Goal: Task Accomplishment & Management: Complete application form

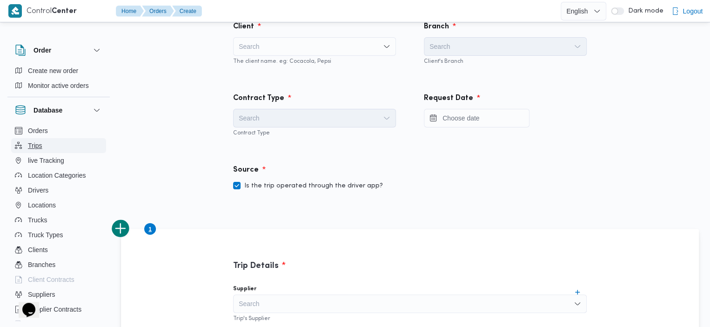
click at [44, 139] on button "Trips" at bounding box center [58, 145] width 95 height 15
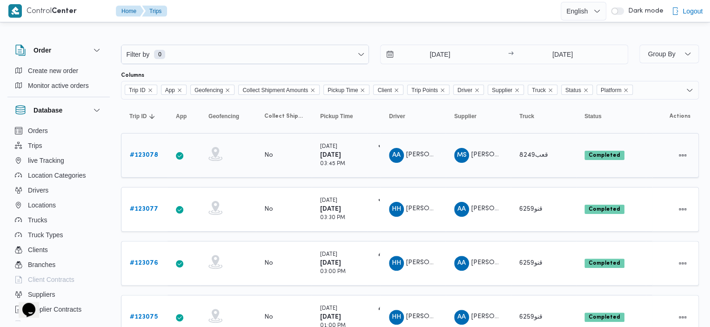
click at [146, 156] on b "# 123078" at bounding box center [144, 155] width 28 height 6
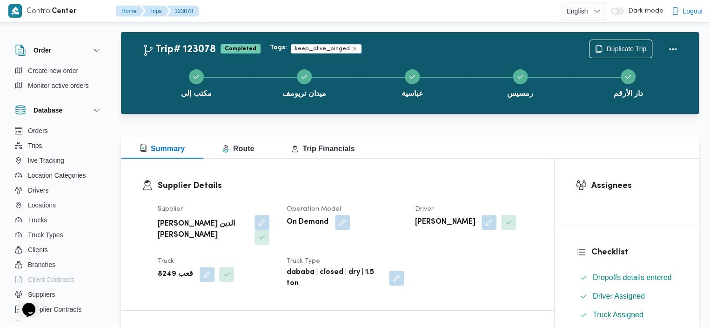
scroll to position [10, 0]
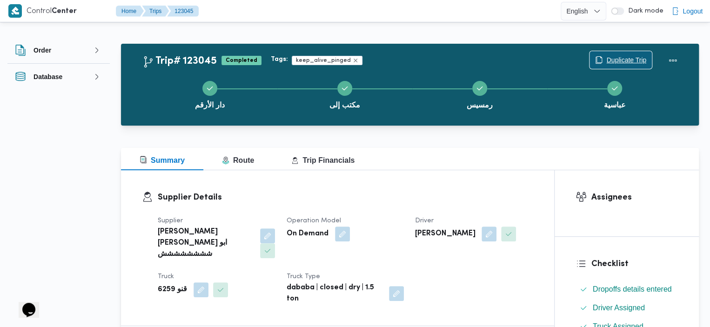
click at [623, 65] on span "Duplicate Trip" at bounding box center [626, 59] width 40 height 11
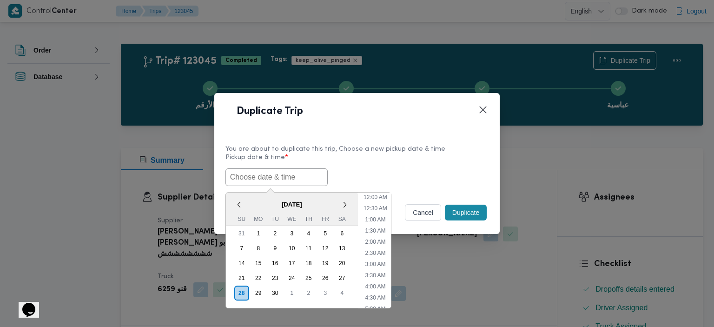
click at [289, 177] on input "text" at bounding box center [277, 177] width 102 height 18
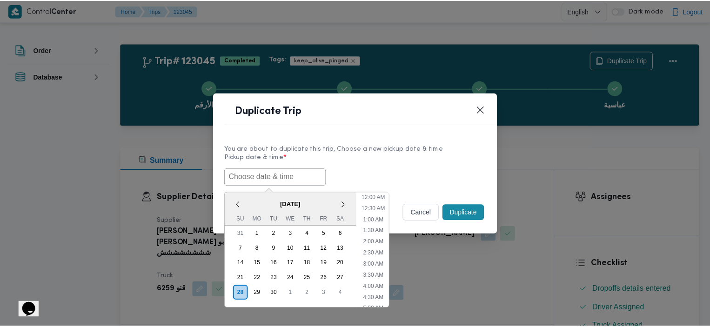
scroll to position [350, 0]
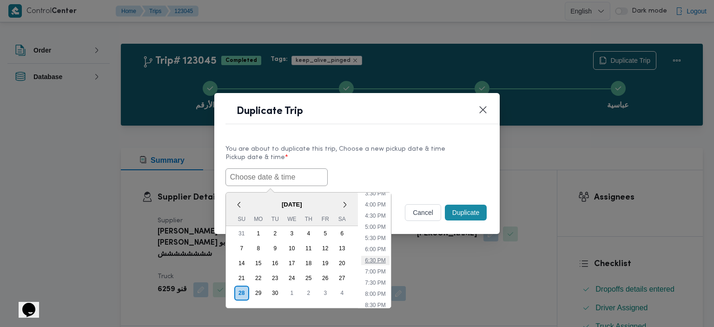
click at [380, 259] on li "6:30 PM" at bounding box center [375, 260] width 28 height 9
type input "[DATE] 6:30PM"
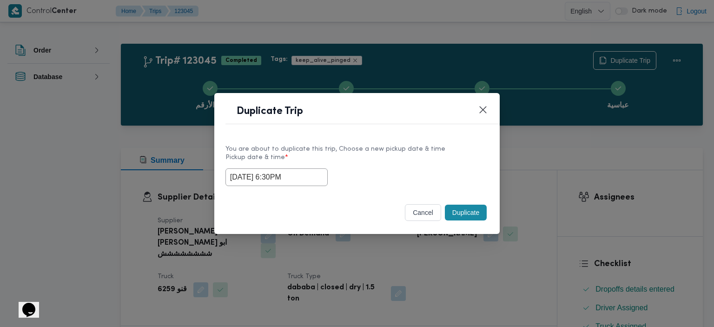
click at [465, 217] on button "Duplicate" at bounding box center [466, 213] width 42 height 16
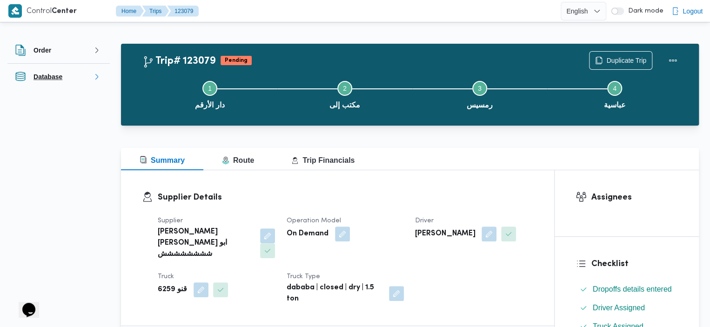
click at [88, 72] on button "Database" at bounding box center [58, 76] width 87 height 11
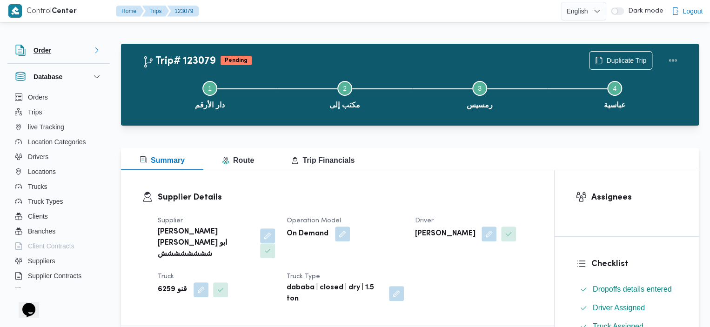
click at [96, 47] on icon "button" at bounding box center [96, 50] width 7 height 7
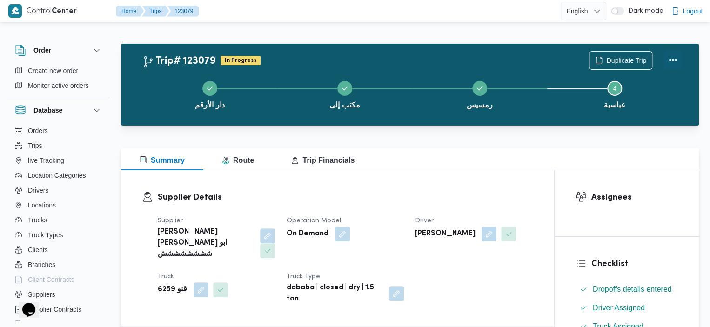
click at [675, 59] on button "Actions" at bounding box center [672, 60] width 19 height 19
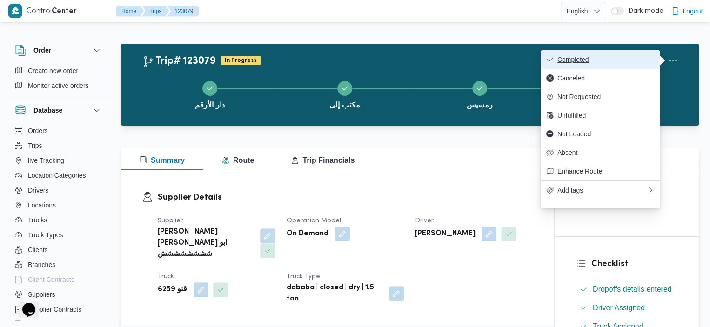
click at [570, 63] on span "Completed" at bounding box center [605, 59] width 97 height 7
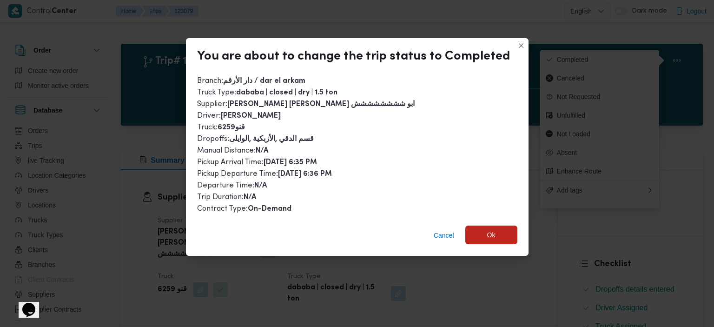
click at [493, 235] on span "Ok" at bounding box center [491, 234] width 8 height 11
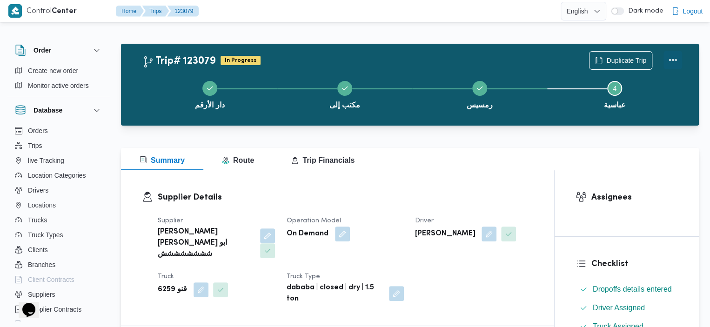
click at [671, 63] on button "Actions" at bounding box center [672, 60] width 19 height 19
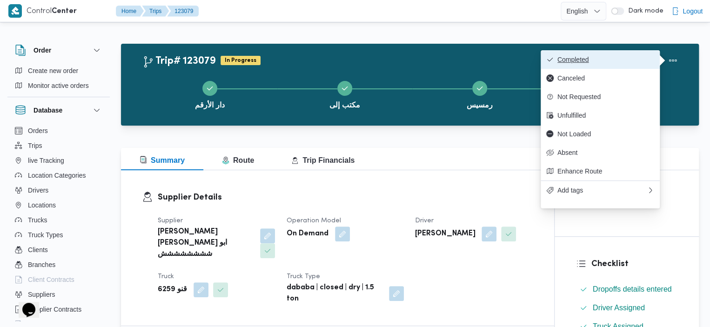
click at [579, 62] on span "Completed" at bounding box center [605, 59] width 97 height 7
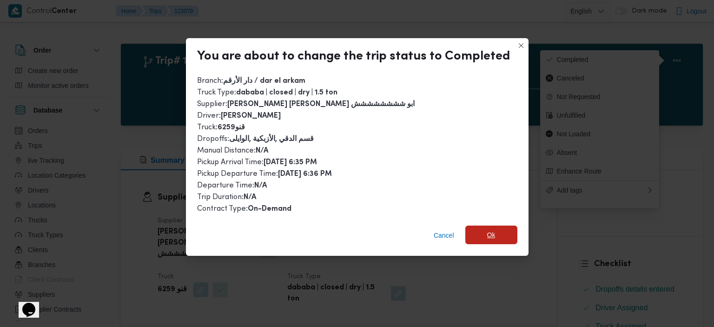
click at [487, 230] on span "Ok" at bounding box center [491, 234] width 8 height 11
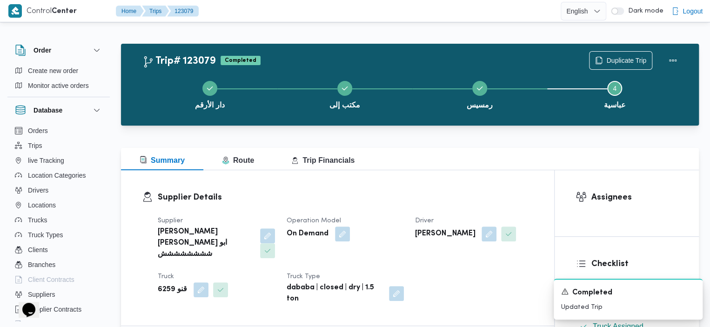
click at [307, 14] on div at bounding box center [381, 11] width 358 height 22
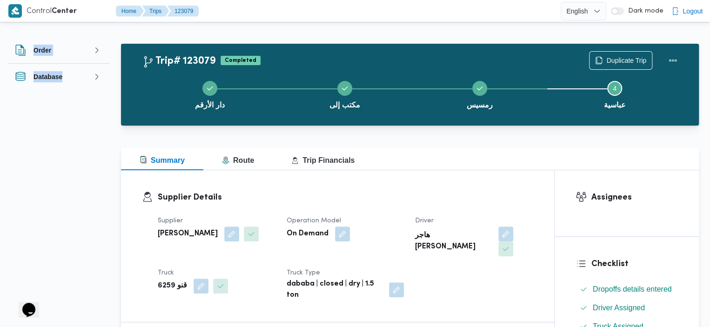
drag, startPoint x: 68, startPoint y: 85, endPoint x: 93, endPoint y: 38, distance: 53.5
click at [71, 50] on button "Order" at bounding box center [58, 50] width 87 height 11
click at [58, 65] on button "Create new order" at bounding box center [58, 70] width 95 height 15
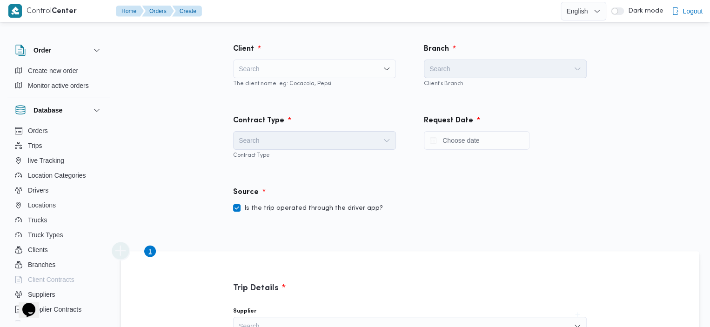
click at [227, 68] on div "Search" at bounding box center [314, 69] width 163 height 19
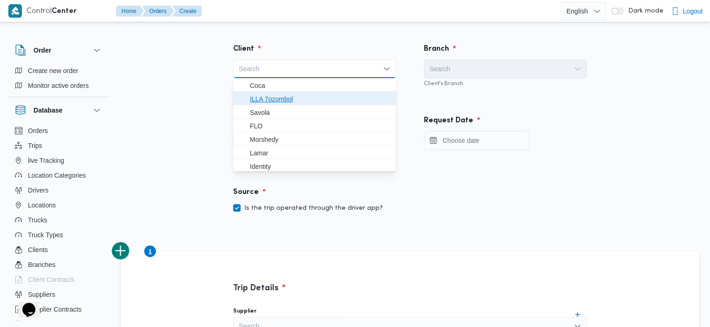
click at [227, 102] on span "ILLA 7ozombol" at bounding box center [320, 98] width 140 height 11
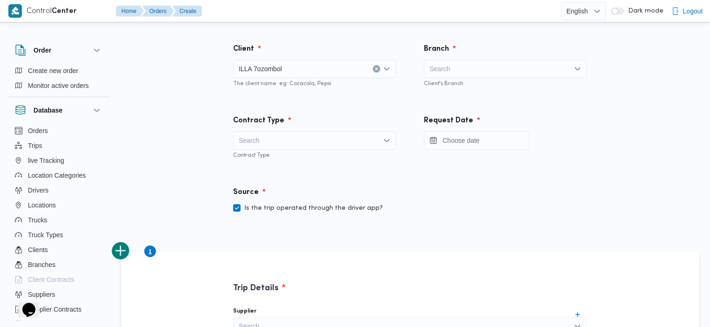
click at [227, 76] on div "Search" at bounding box center [505, 69] width 163 height 19
type input "dar el arkam"
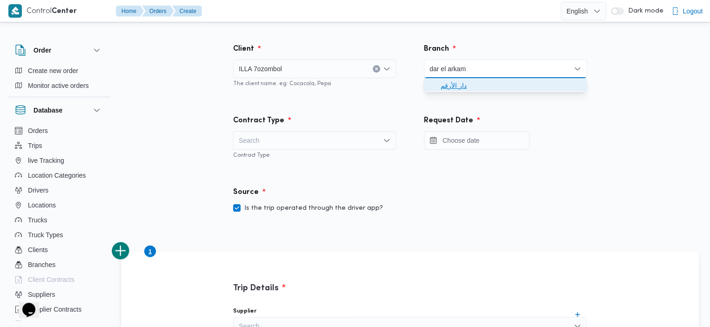
click at [227, 87] on span "دار الأرقم" at bounding box center [510, 85] width 140 height 11
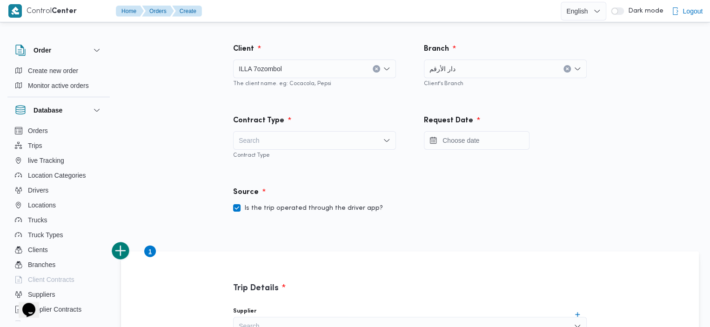
click at [227, 146] on div "Search" at bounding box center [314, 140] width 163 height 19
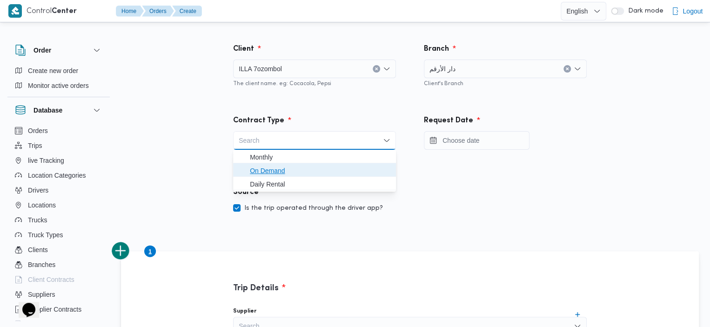
click at [227, 171] on span "On Demand" at bounding box center [320, 170] width 140 height 11
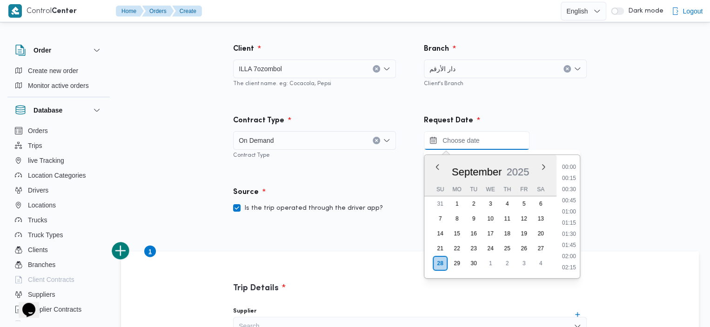
click at [227, 141] on input "Press the down key to enter a popover containing a calendar. Press the escape k…" at bounding box center [477, 140] width 106 height 19
click at [227, 223] on li "19:45" at bounding box center [568, 223] width 21 height 9
type input "28/09/2025 19:45"
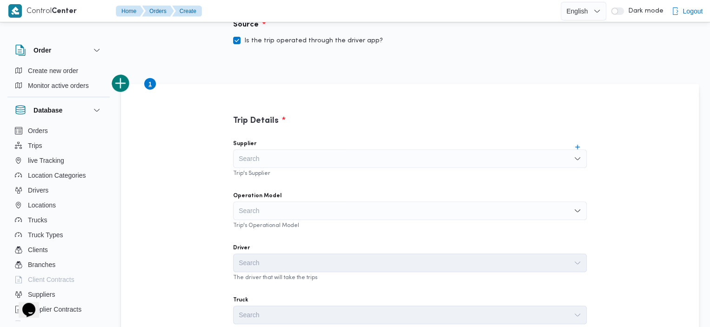
scroll to position [171, 0]
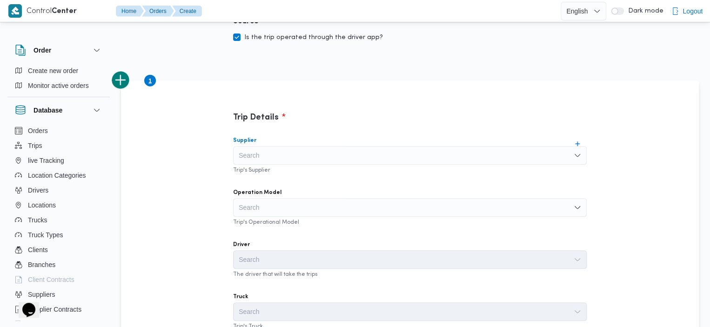
click at [227, 159] on div "Search" at bounding box center [410, 155] width 354 height 19
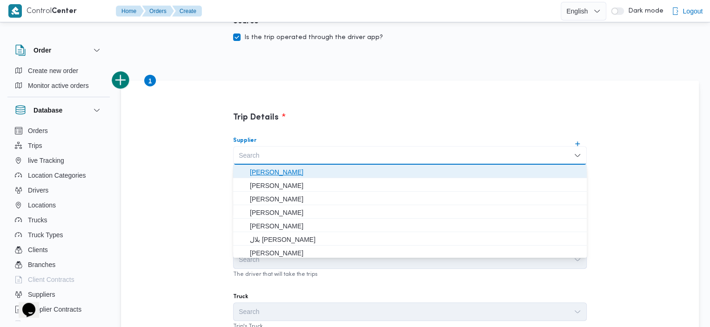
click at [227, 173] on span "[PERSON_NAME] [PERSON_NAME] ابو شششششششش" at bounding box center [415, 172] width 331 height 11
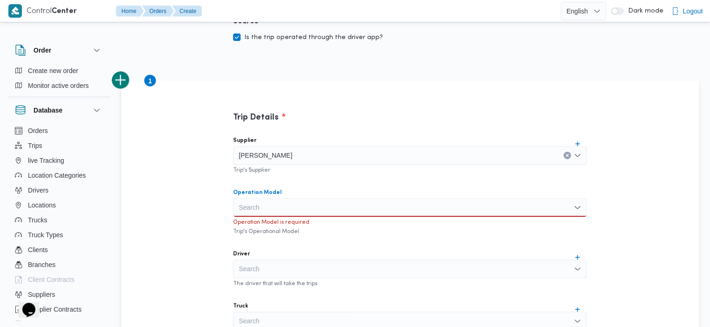
click at [227, 210] on div "Search" at bounding box center [410, 207] width 354 height 19
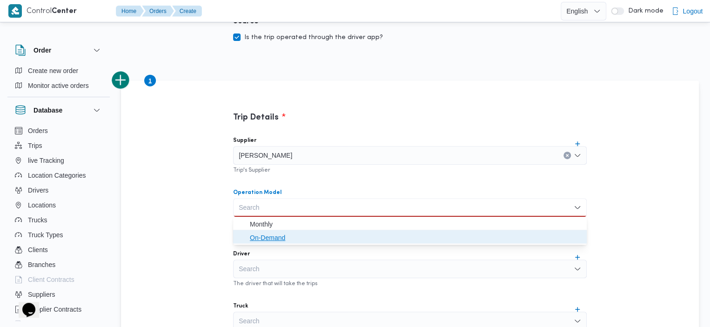
click at [227, 236] on span "On-Demand" at bounding box center [415, 237] width 331 height 11
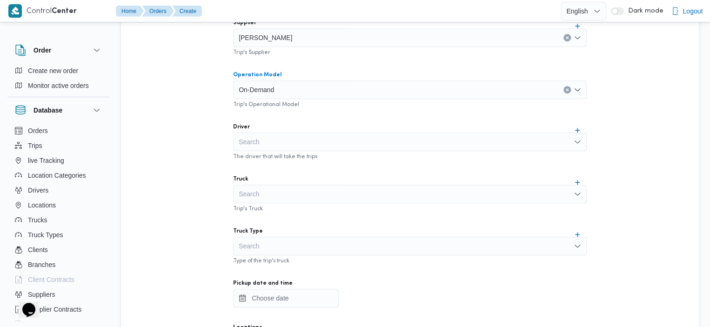
scroll to position [300, 0]
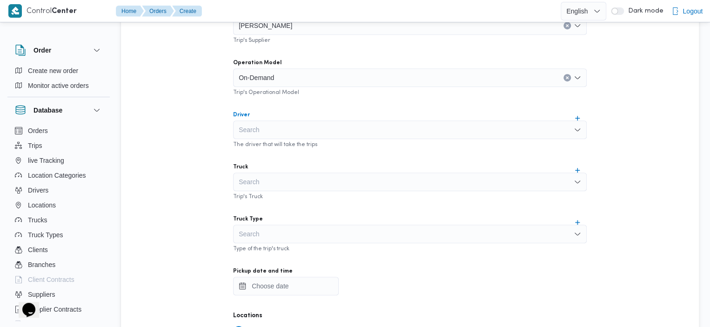
click at [227, 130] on div "Search" at bounding box center [410, 129] width 354 height 19
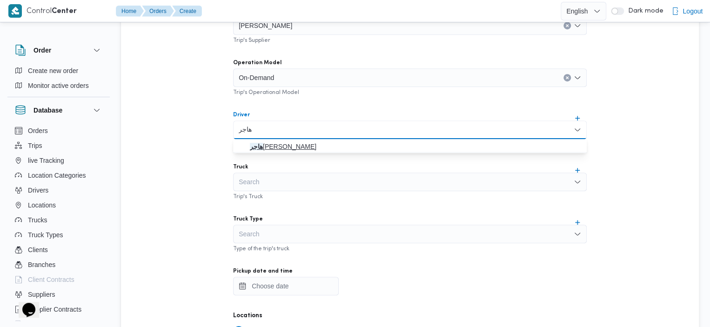
type input "هاجر"
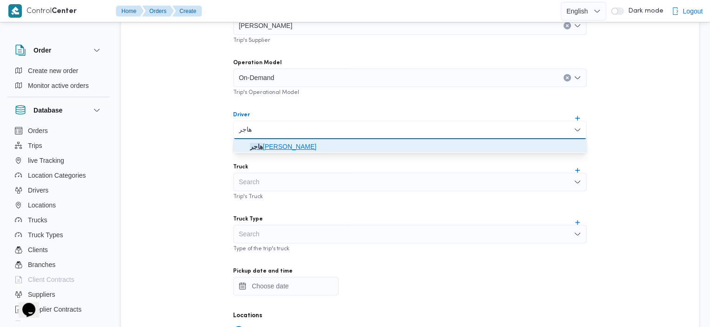
click at [227, 147] on span "هاجر هشام خضر" at bounding box center [415, 146] width 331 height 11
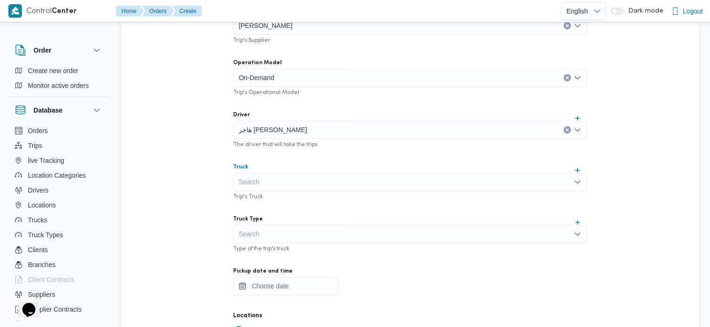
click at [227, 180] on div "Search" at bounding box center [410, 182] width 354 height 19
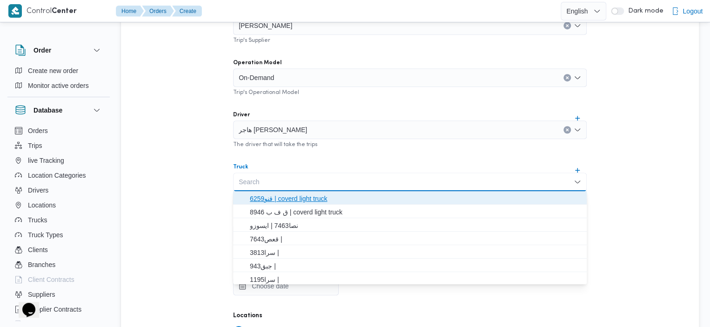
click at [227, 200] on span "قنو6259 | coverd light truck" at bounding box center [415, 198] width 331 height 11
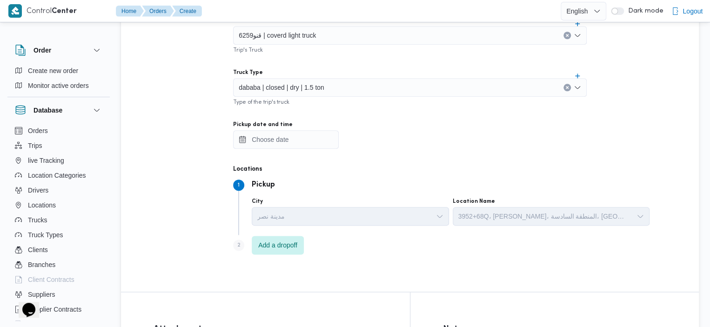
scroll to position [449, 0]
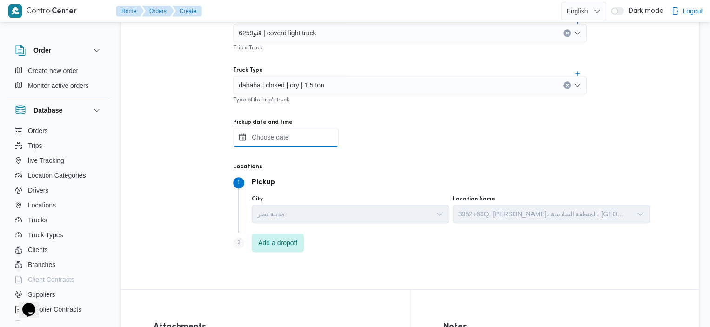
click at [227, 132] on input "Pickup date and time" at bounding box center [286, 137] width 106 height 19
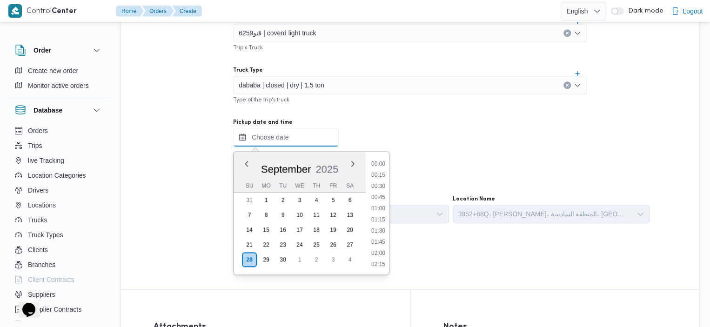
scroll to position [826, 0]
click at [227, 230] on li "20:00" at bounding box center [377, 230] width 21 height 9
type input "28/09/2025 20:00"
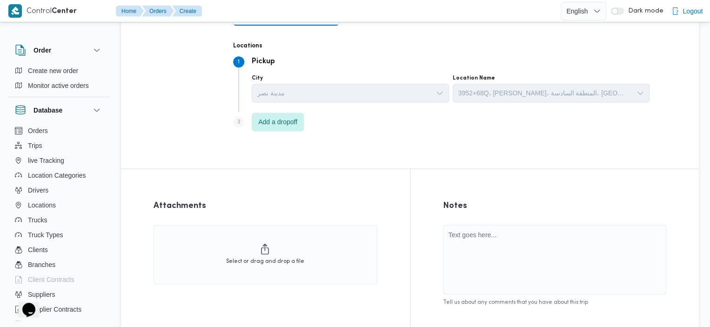
scroll to position [571, 0]
click at [227, 128] on span "Add a dropoff" at bounding box center [278, 120] width 52 height 19
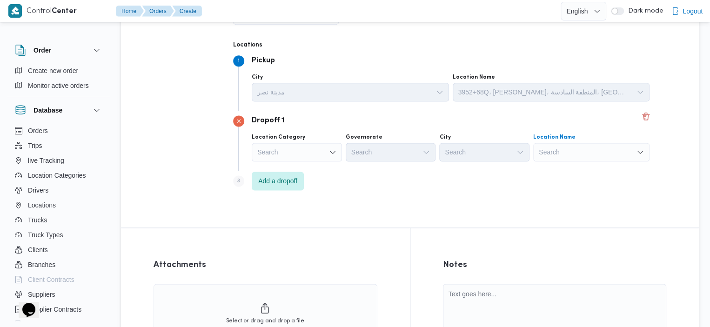
click at [227, 143] on div "Search" at bounding box center [591, 152] width 116 height 19
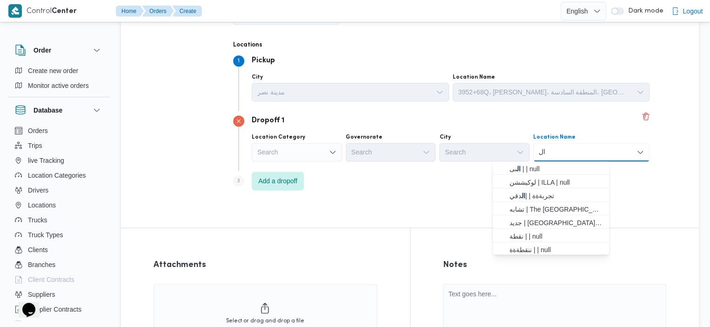
type input "ا"
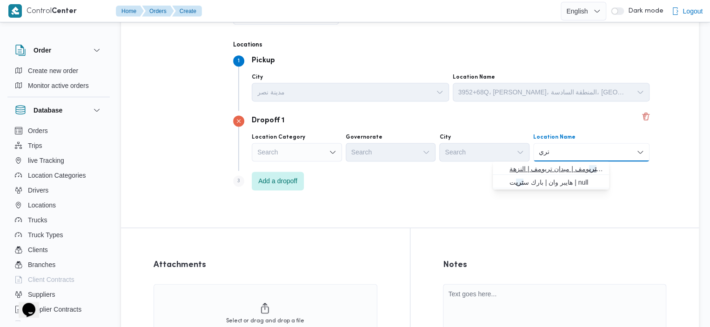
type input "تري"
click at [227, 173] on span "ميدان تري ومف | ميدان تريومف | النزهة" at bounding box center [556, 168] width 94 height 11
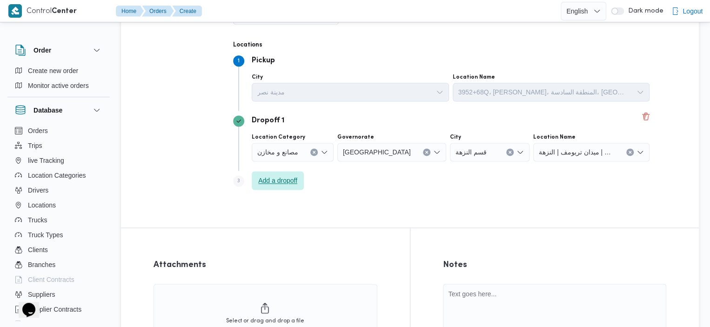
click at [227, 183] on span "Add a dropoff" at bounding box center [277, 180] width 39 height 11
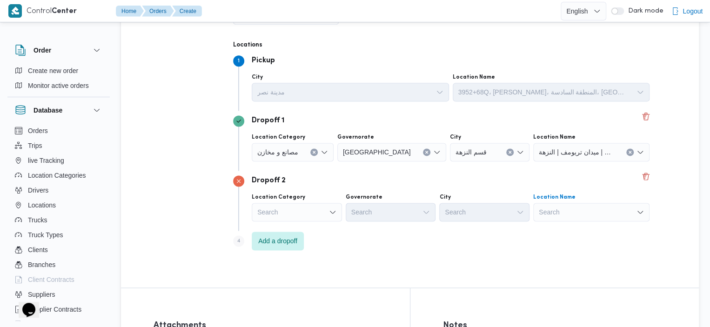
click at [227, 212] on div "Search" at bounding box center [591, 212] width 116 height 19
type input "ذا"
click at [227, 228] on span "ذا كوفي مايكر | | الماظة" at bounding box center [576, 228] width 94 height 11
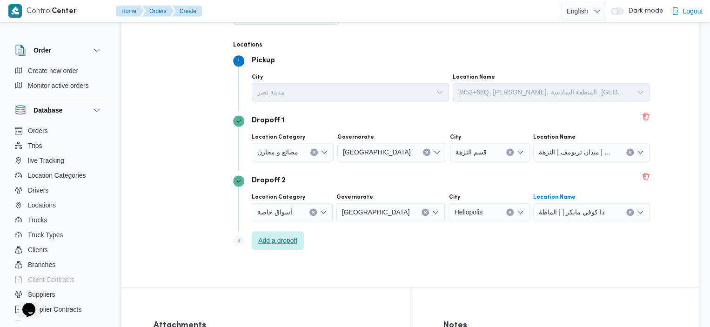
click at [227, 240] on span "Add a dropoff" at bounding box center [277, 240] width 39 height 11
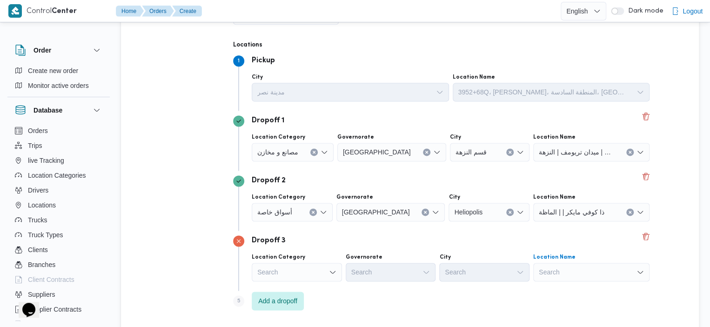
click at [227, 275] on div "Search" at bounding box center [591, 272] width 116 height 19
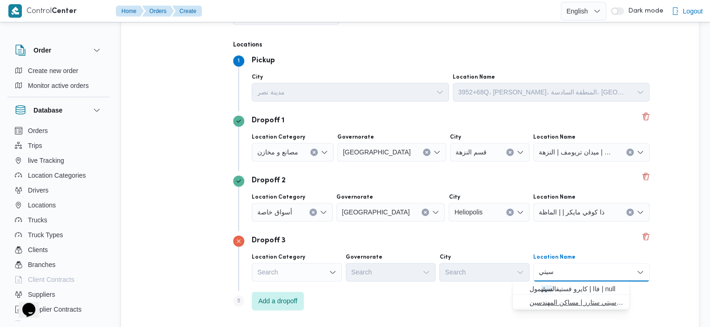
type input "سيتي"
click at [227, 304] on span "سيتي ستارز | مول سيتي ستارز | مساكن المهندسين" at bounding box center [576, 302] width 94 height 11
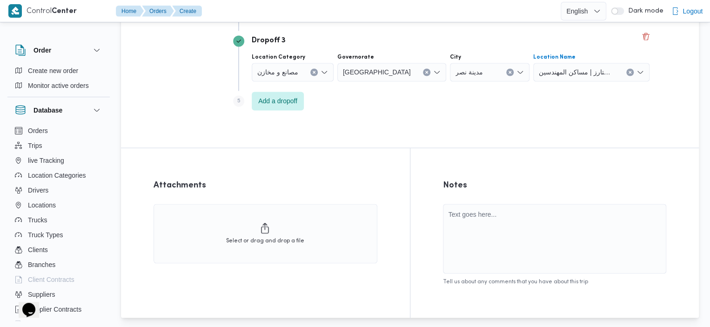
scroll to position [809, 0]
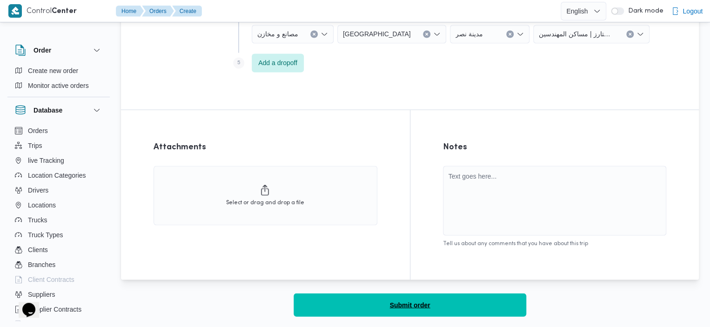
click at [227, 300] on button "Submit order" at bounding box center [410, 304] width 233 height 23
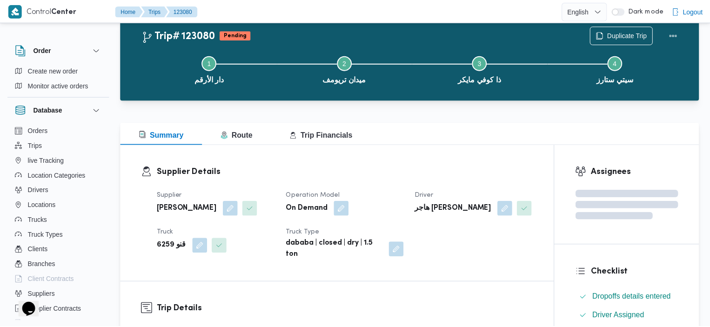
scroll to position [809, 0]
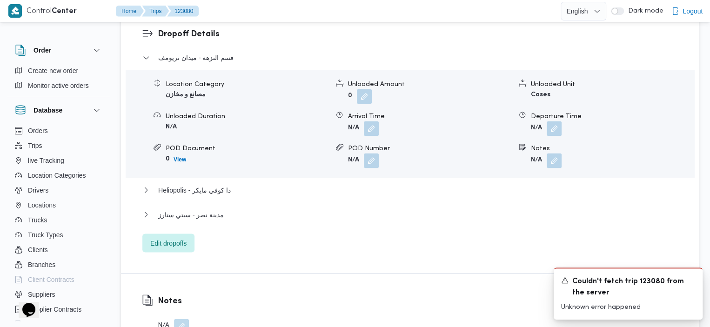
click at [227, 79] on div "Unloaded Amount" at bounding box center [429, 84] width 163 height 10
